Goal: Task Accomplishment & Management: Manage account settings

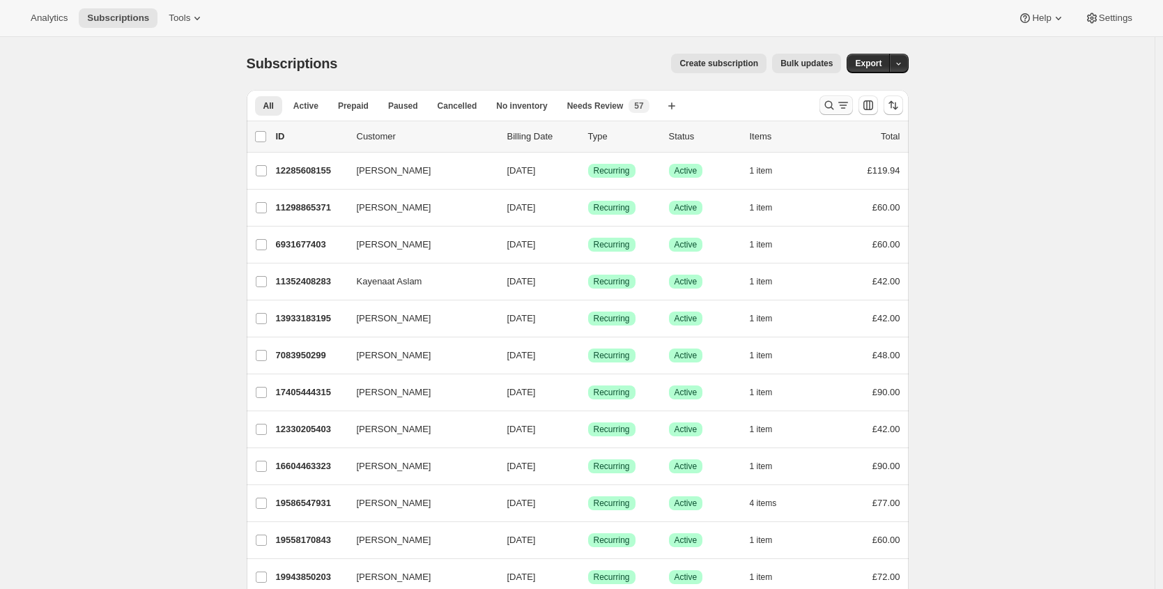
click at [828, 100] on icon "Search and filter results" at bounding box center [829, 105] width 14 height 14
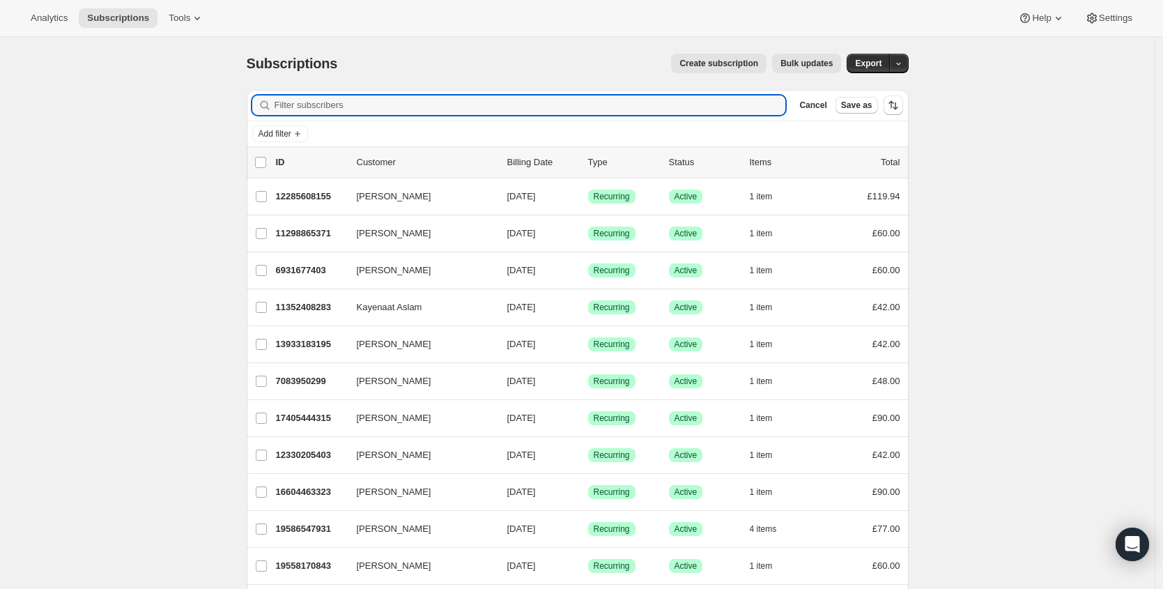
paste input "[EMAIL_ADDRESS][DOMAIN_NAME]"
type input "[EMAIL_ADDRESS][DOMAIN_NAME]"
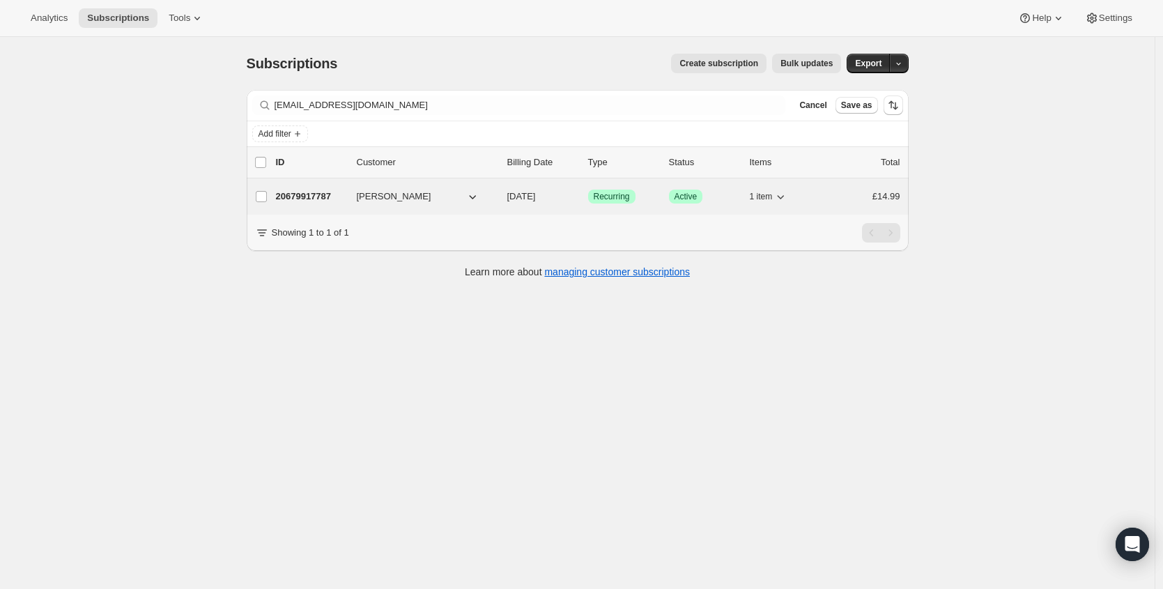
click at [301, 189] on p "20679917787" at bounding box center [311, 196] width 70 height 14
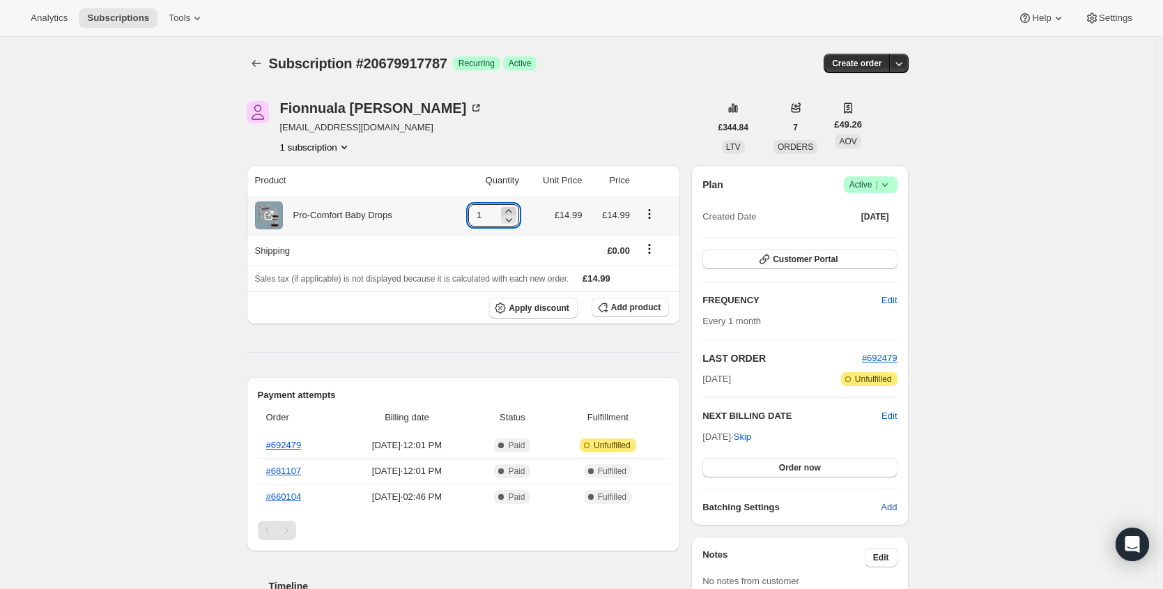
click at [513, 208] on icon at bounding box center [509, 211] width 14 height 14
type input "2"
click at [830, 461] on button "Order now" at bounding box center [799, 468] width 194 height 20
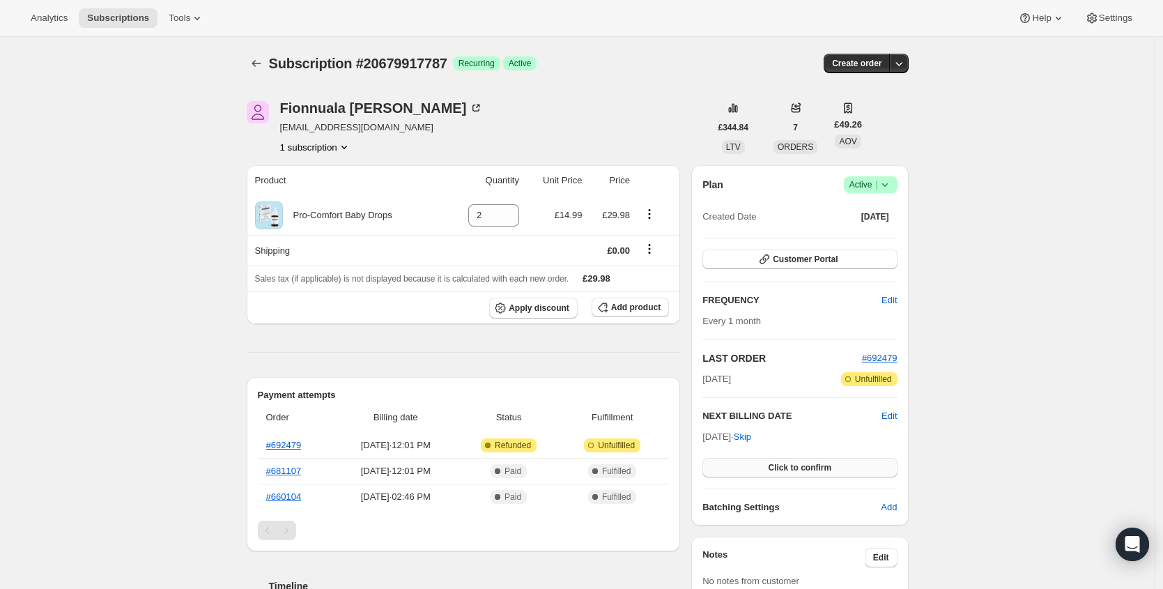
click at [831, 468] on span "Click to confirm" at bounding box center [799, 467] width 63 height 11
